Goal: Task Accomplishment & Management: Complete application form

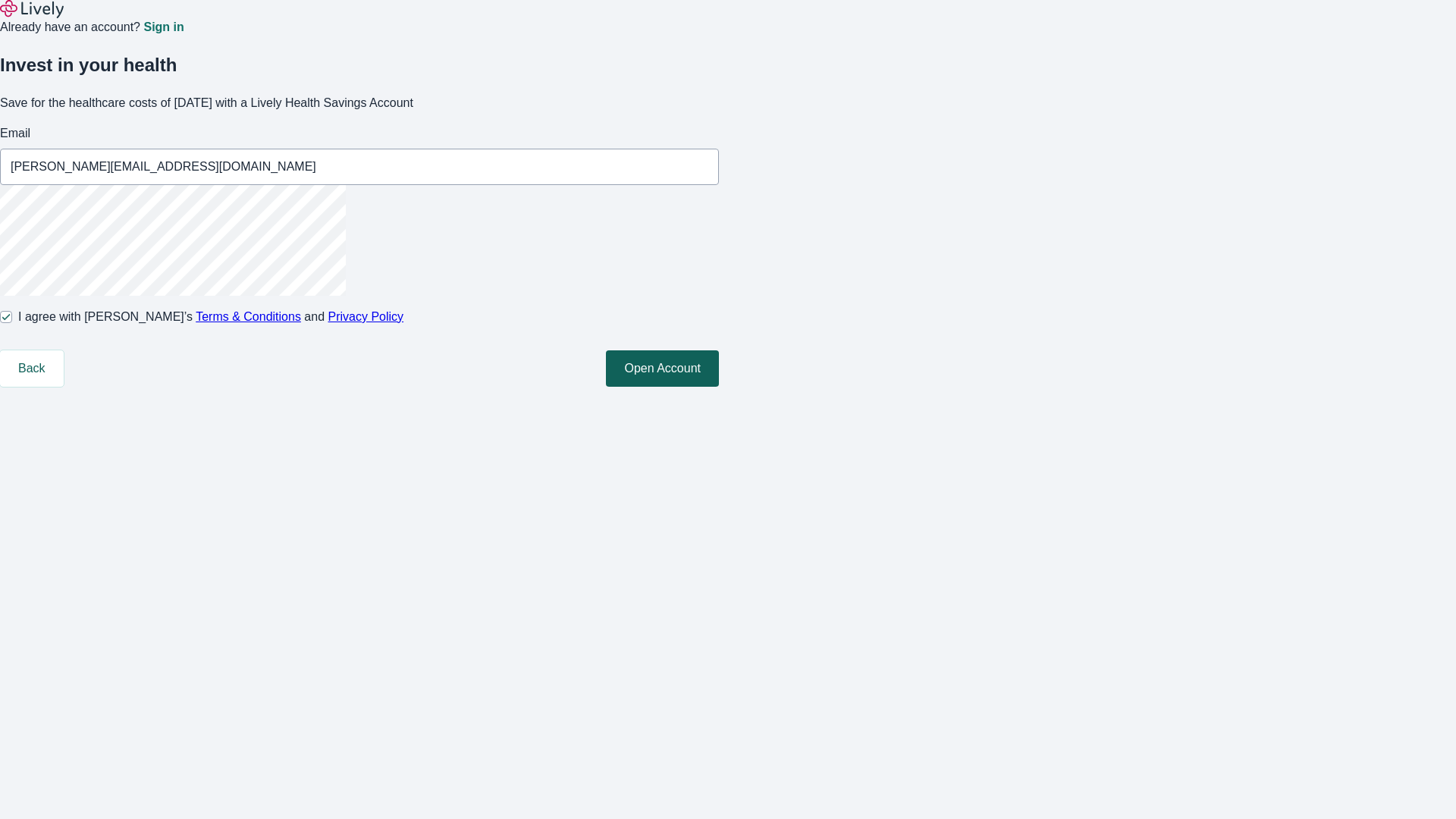
click at [719, 387] on button "Open Account" at bounding box center [662, 369] width 113 height 37
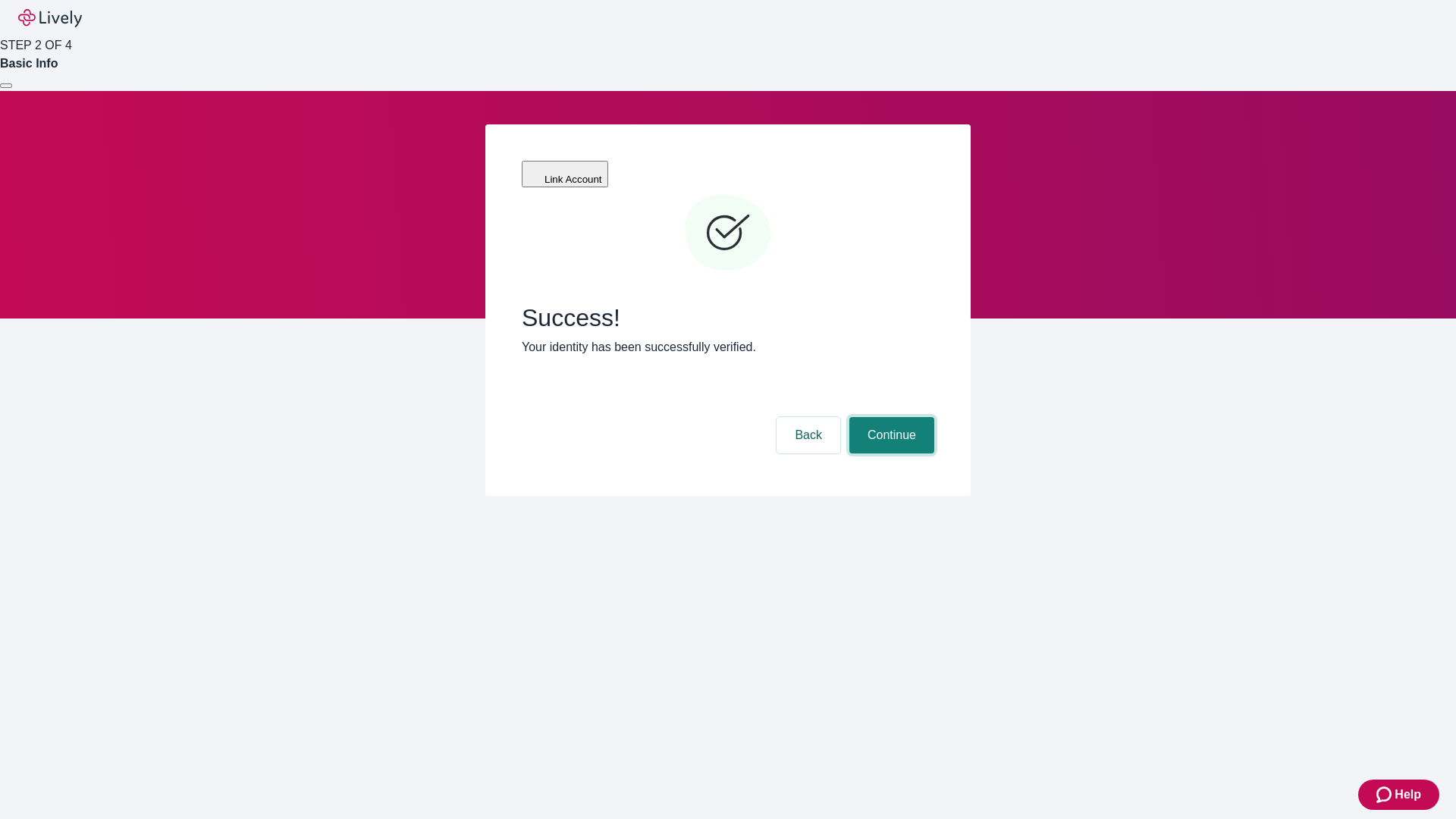
click at [890, 417] on button "Continue" at bounding box center [892, 436] width 85 height 37
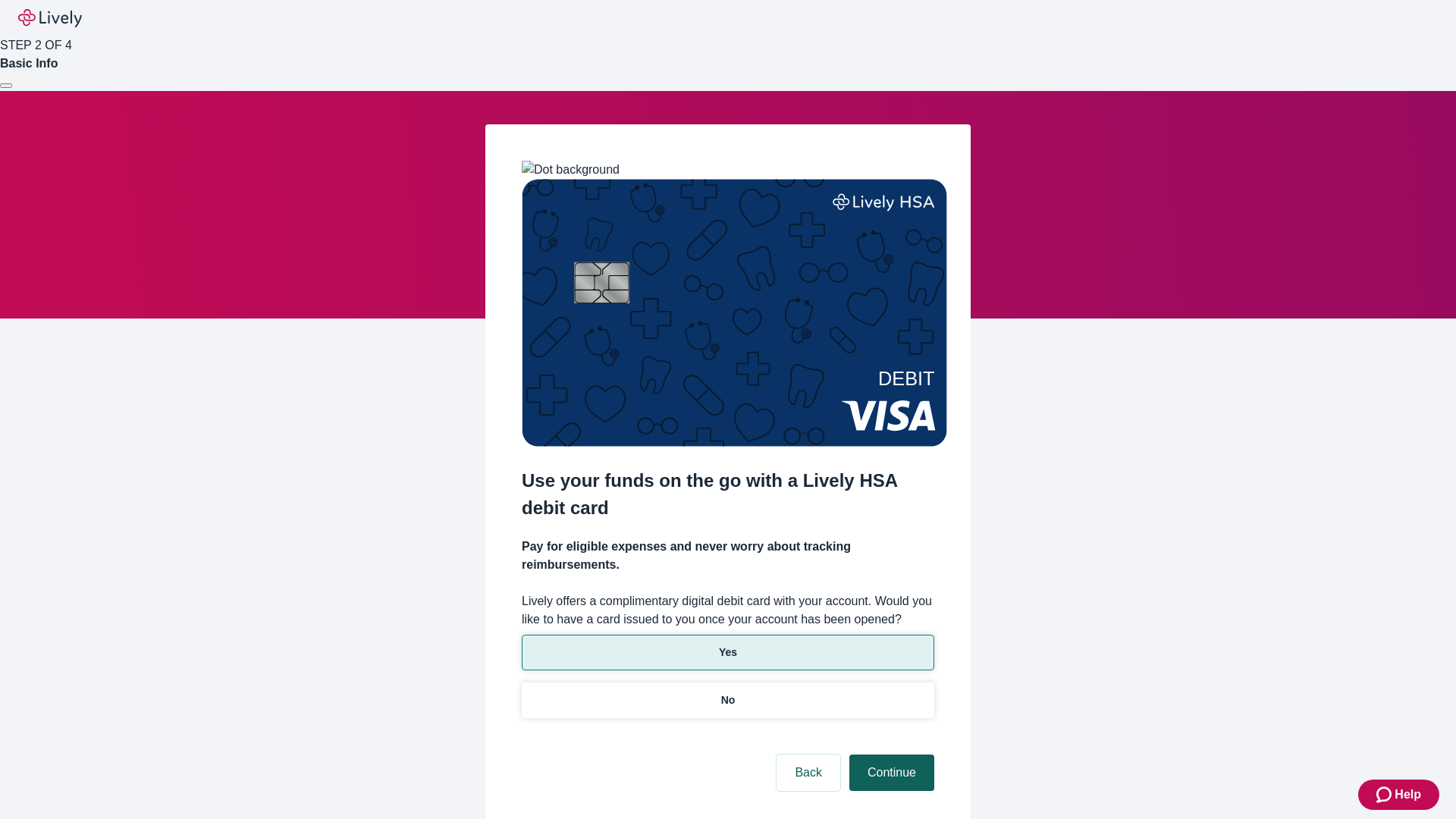
click at [727, 644] on p "Yes" at bounding box center [728, 652] width 18 height 16
click at [890, 755] on button "Continue" at bounding box center [892, 773] width 85 height 37
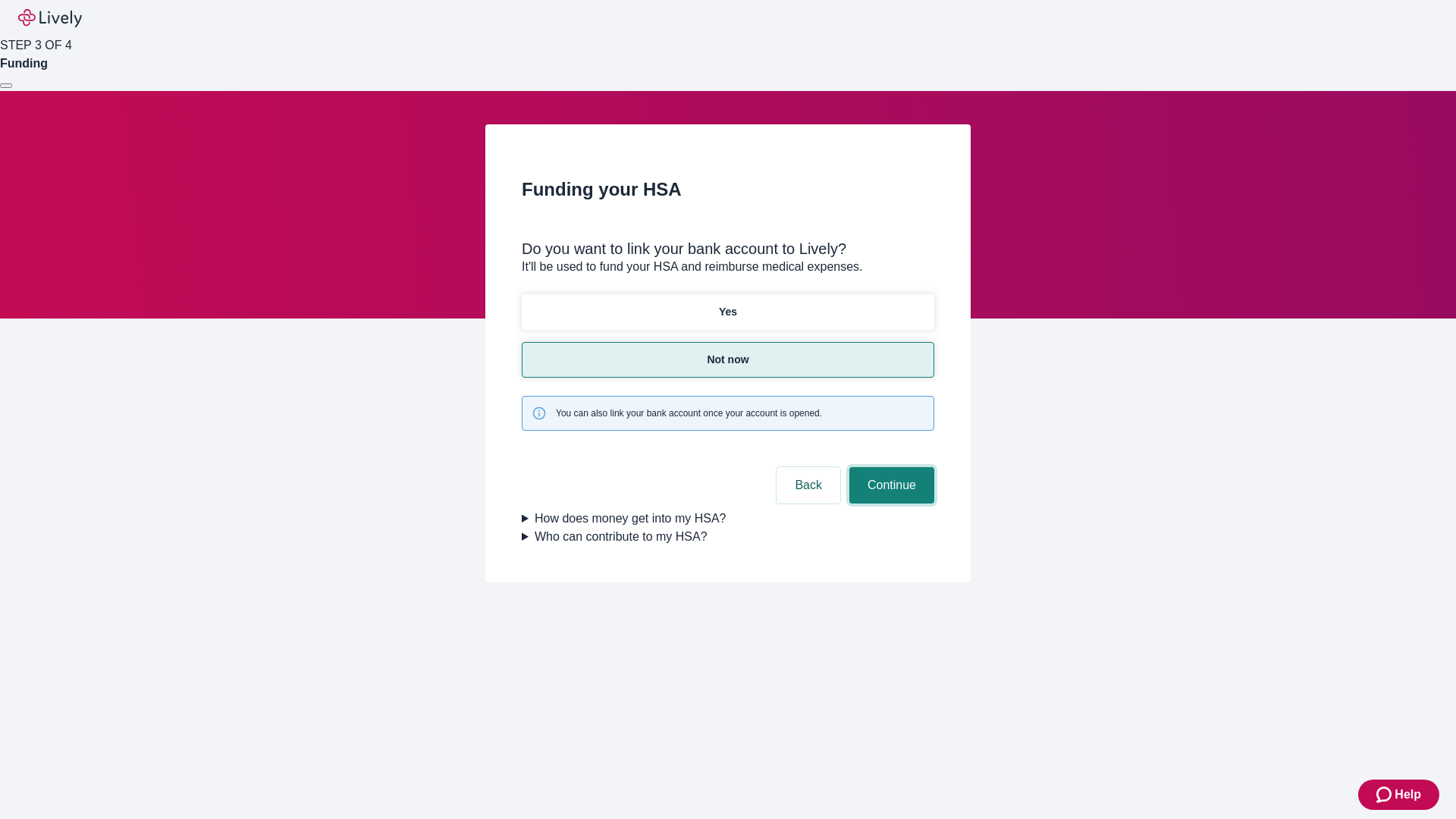
click at [890, 467] on button "Continue" at bounding box center [892, 485] width 85 height 37
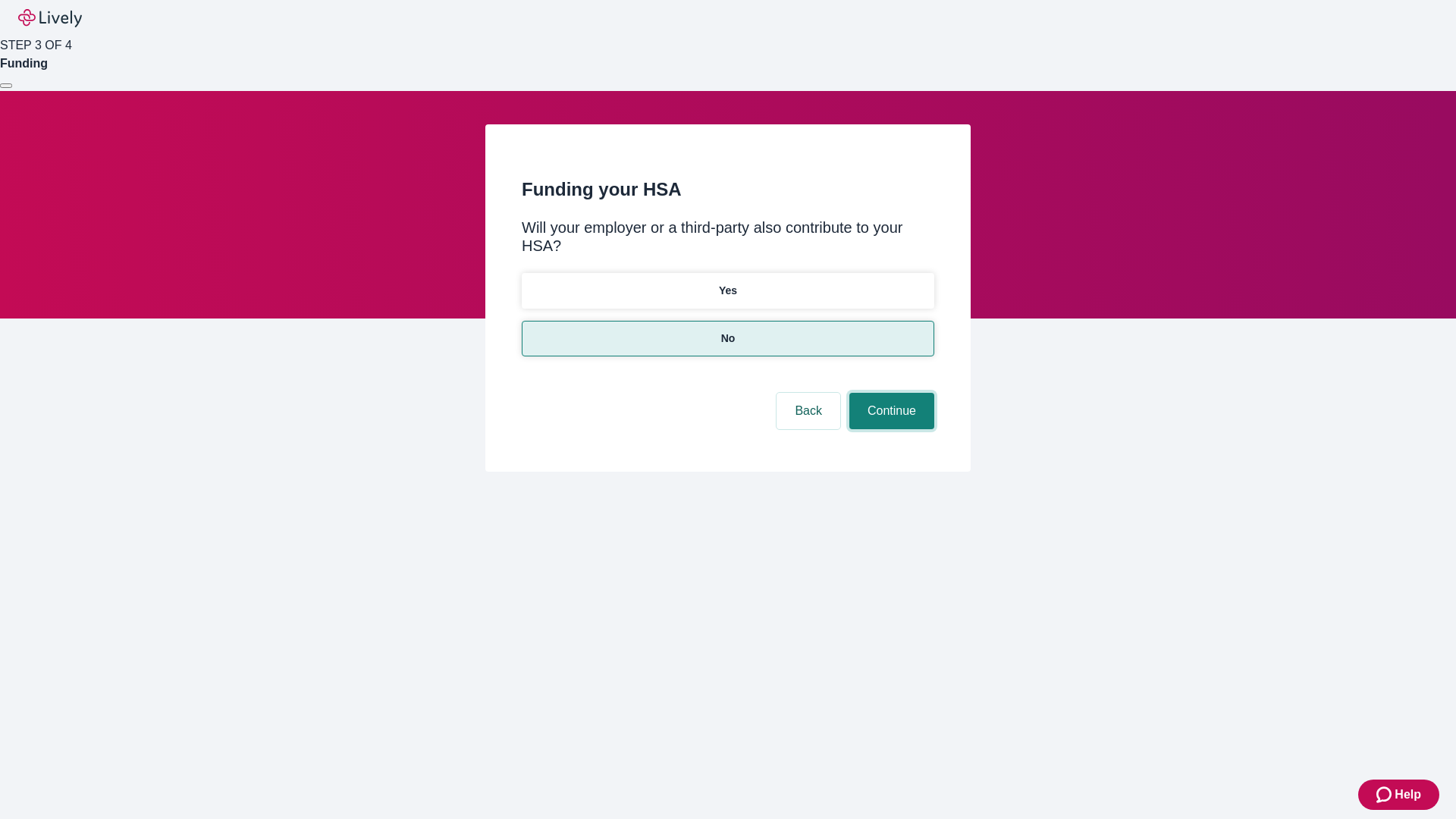
click at [890, 392] on button "Continue" at bounding box center [892, 411] width 85 height 37
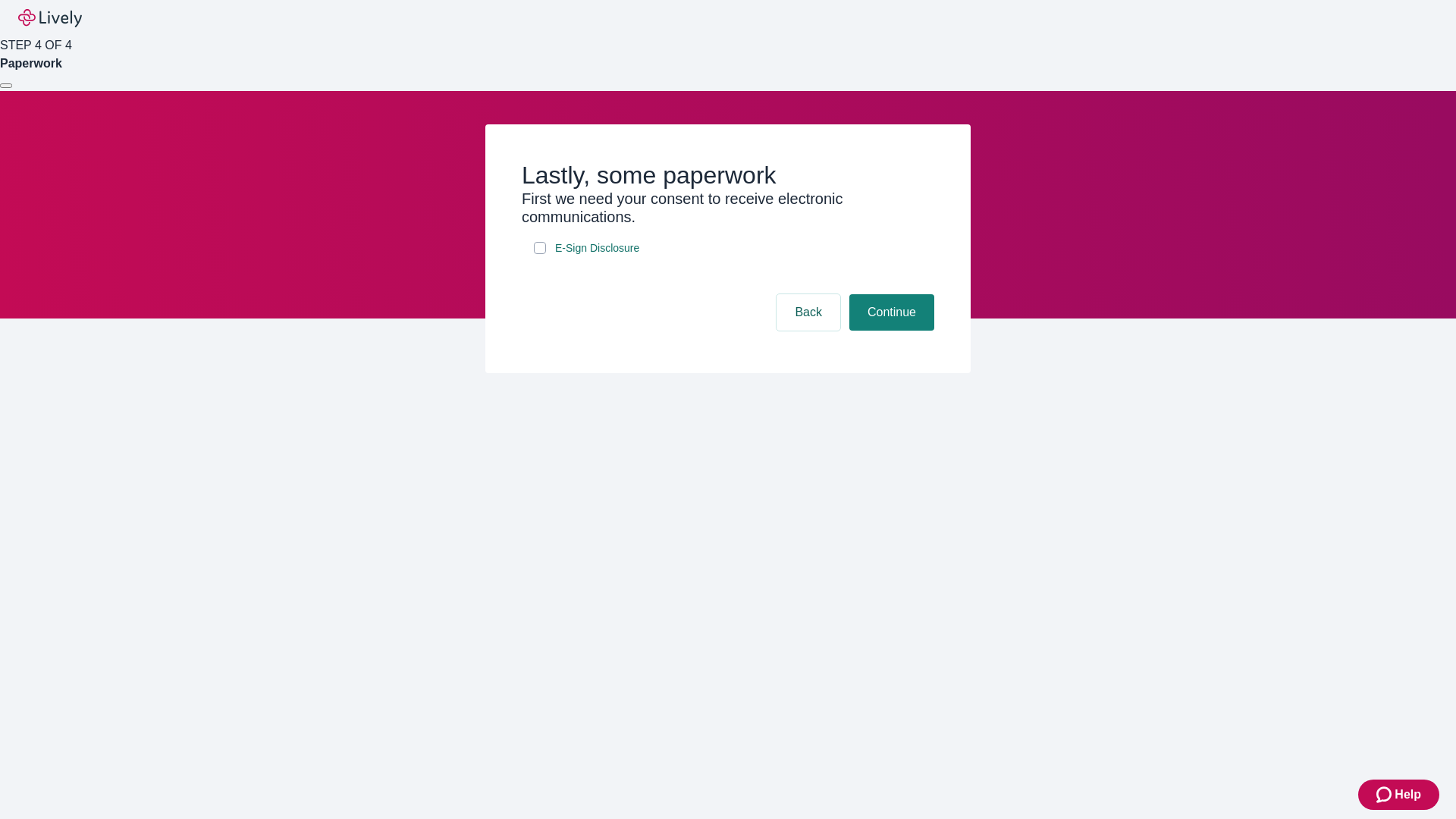
click at [540, 254] on input "E-Sign Disclosure" at bounding box center [540, 247] width 12 height 12
checkbox input "true"
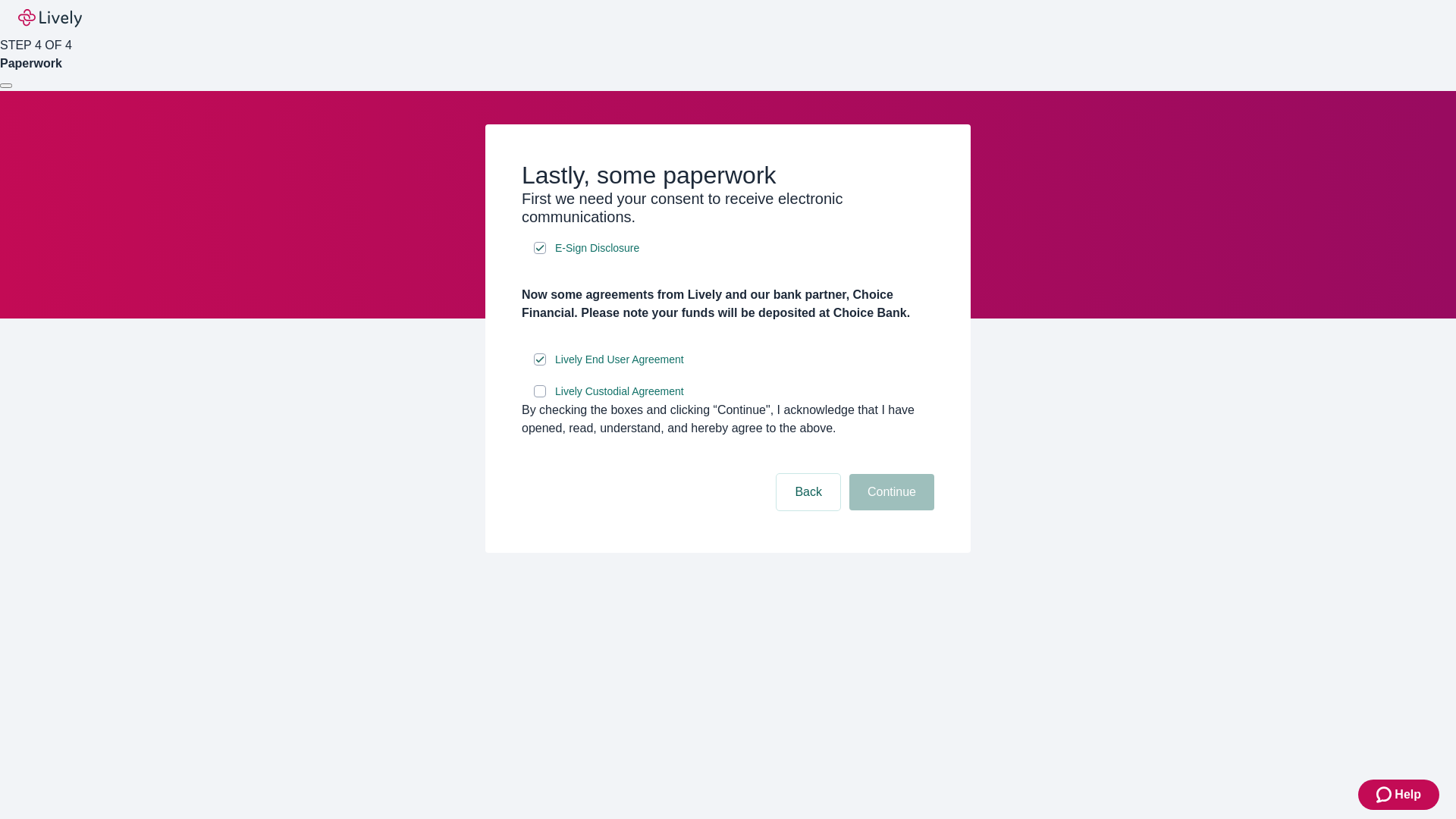
click at [540, 397] on input "Lively Custodial Agreement" at bounding box center [540, 391] width 12 height 12
checkbox input "true"
click at [890, 510] on button "Continue" at bounding box center [892, 493] width 85 height 37
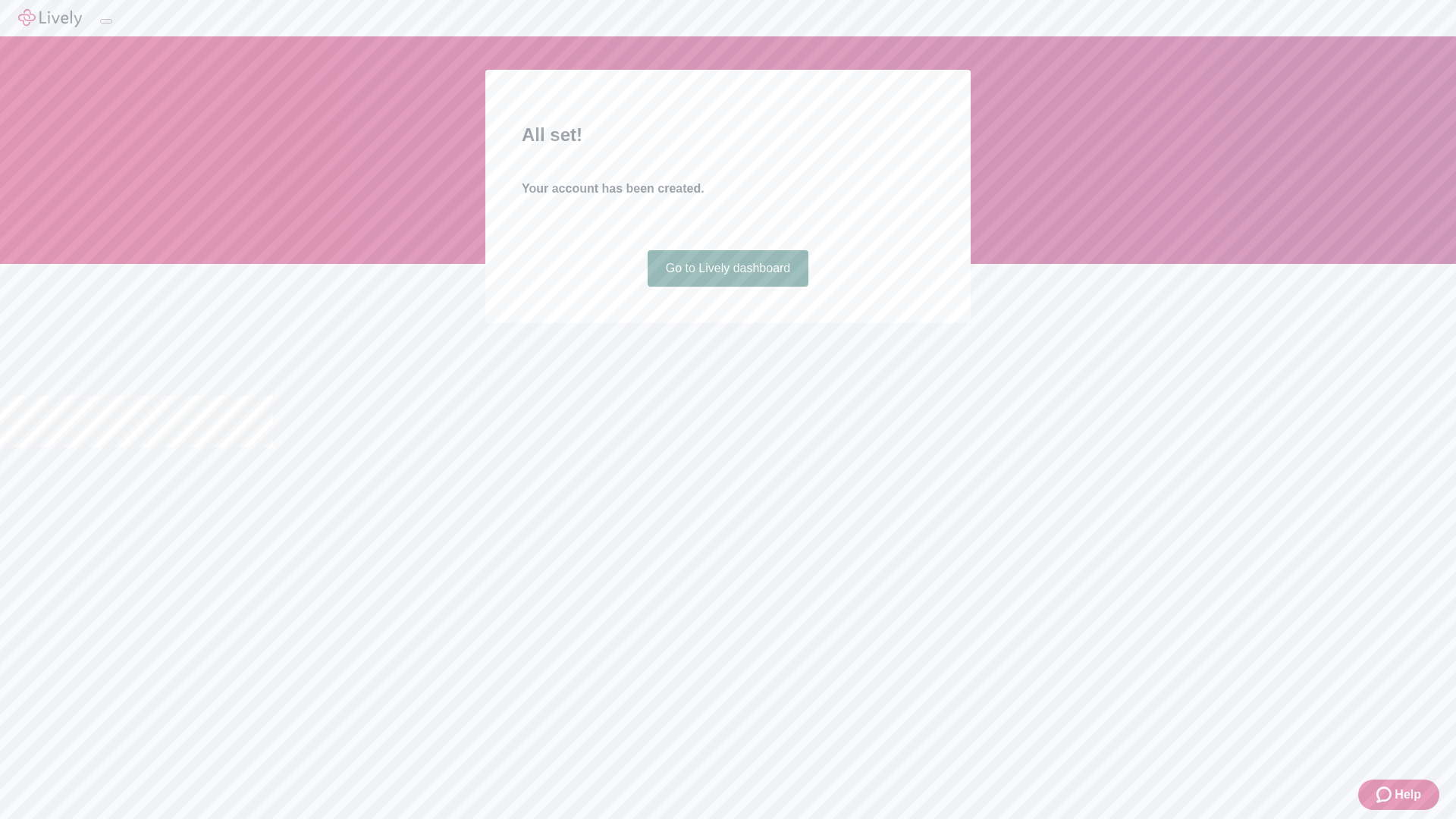
click at [727, 287] on link "Go to Lively dashboard" at bounding box center [729, 268] width 162 height 37
